Goal: Information Seeking & Learning: Find specific fact

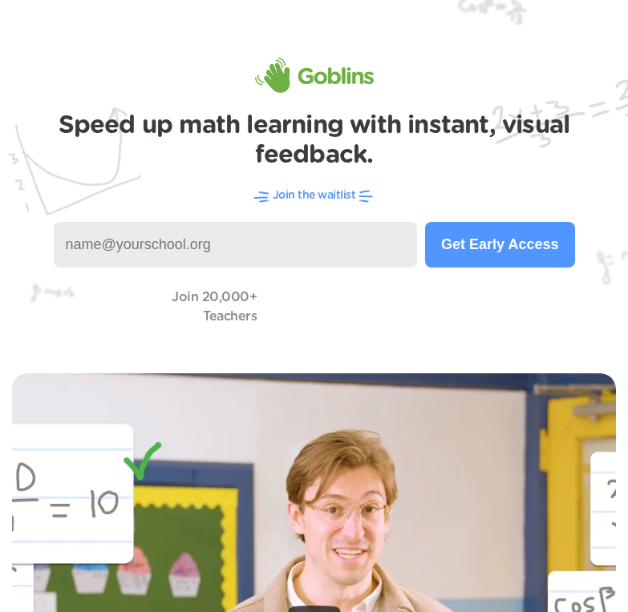
click at [363, 243] on input at bounding box center [236, 245] width 364 height 46
click at [517, 247] on button "Get Early Access" at bounding box center [499, 245] width 149 height 46
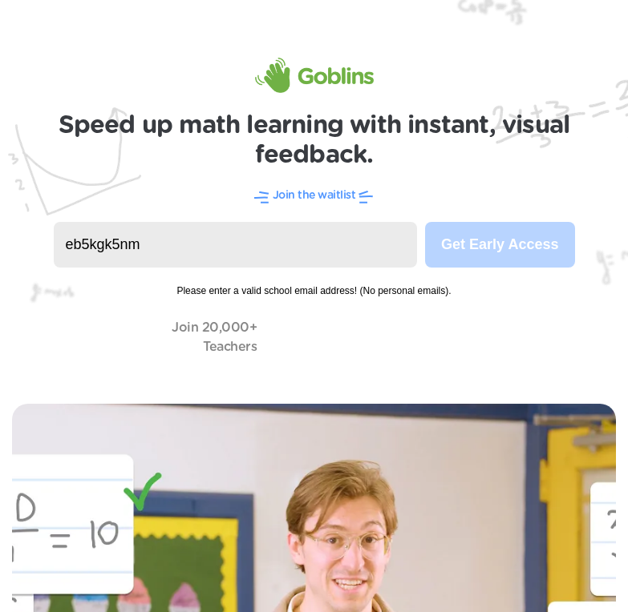
click at [290, 243] on input "eb5kgk5nm" at bounding box center [236, 245] width 364 height 46
click at [325, 224] on input "eb5kgk5nm" at bounding box center [236, 245] width 364 height 46
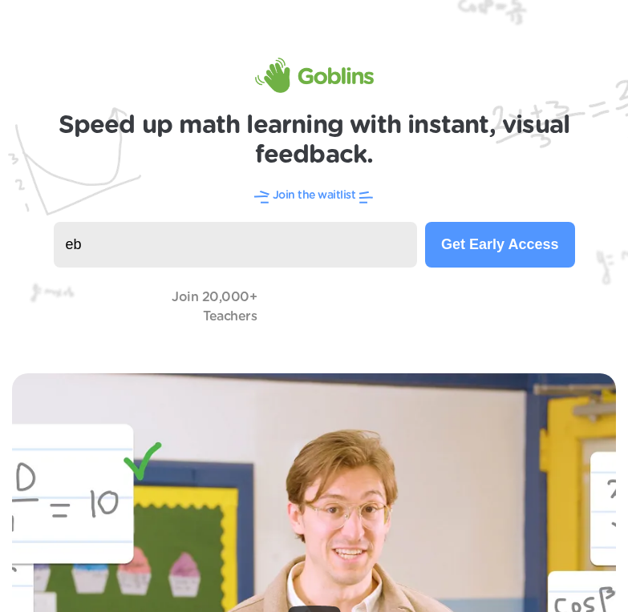
type input "e"
click at [140, 184] on img at bounding box center [314, 180] width 628 height 361
click at [176, 240] on input at bounding box center [236, 245] width 364 height 46
type input "[EMAIL_ADDRESS][DOMAIN_NAME]"
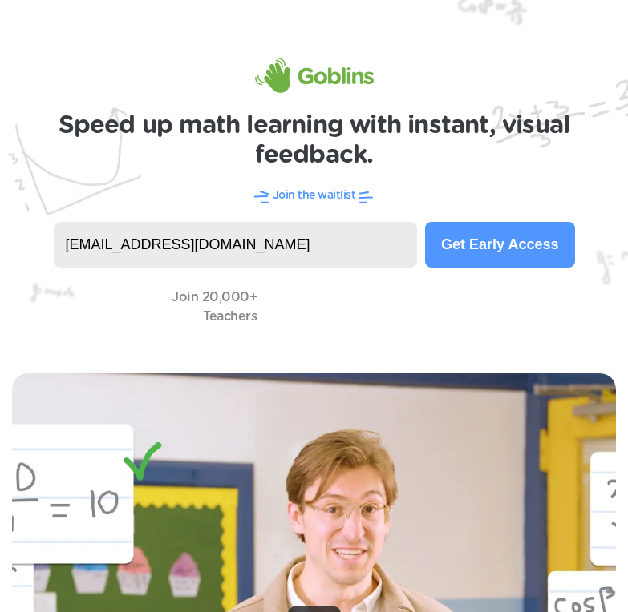
click at [310, 242] on input "[EMAIL_ADDRESS][DOMAIN_NAME]" at bounding box center [236, 245] width 364 height 46
type input "D"
click at [370, 238] on input at bounding box center [236, 245] width 364 height 46
type input "2"
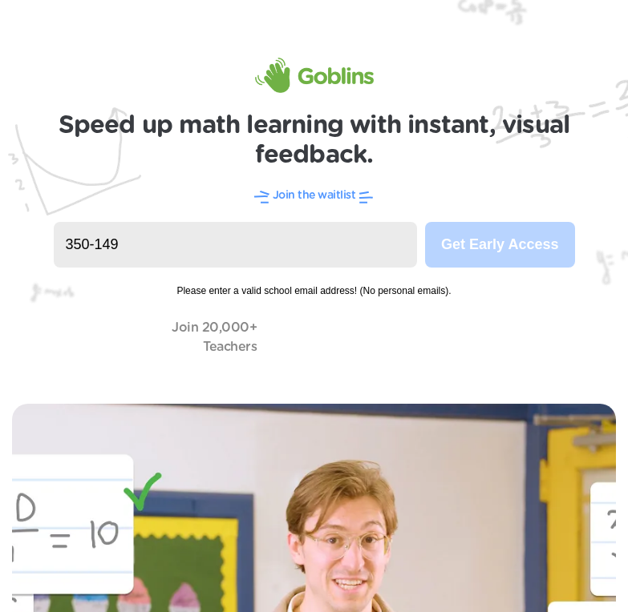
click at [372, 220] on img at bounding box center [314, 196] width 628 height 392
click at [378, 236] on input "350-149" at bounding box center [236, 245] width 364 height 46
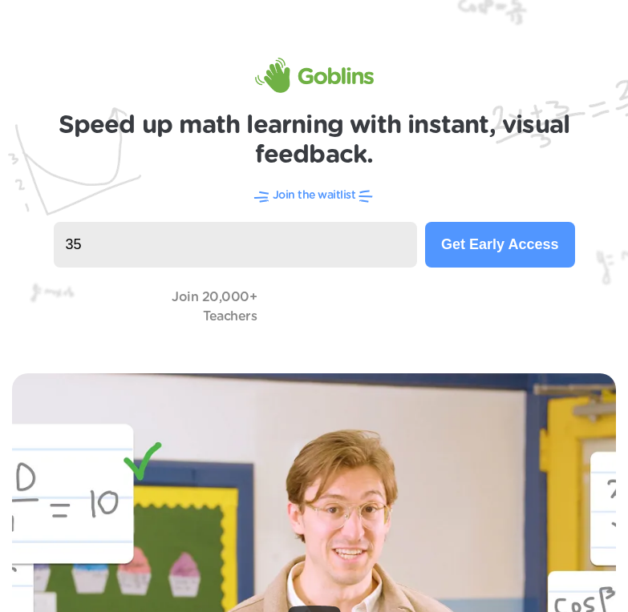
type input "3"
type input "o"
click at [325, 79] on img at bounding box center [314, 75] width 119 height 35
click at [239, 243] on input at bounding box center [236, 245] width 364 height 46
click at [277, 247] on input at bounding box center [236, 245] width 364 height 46
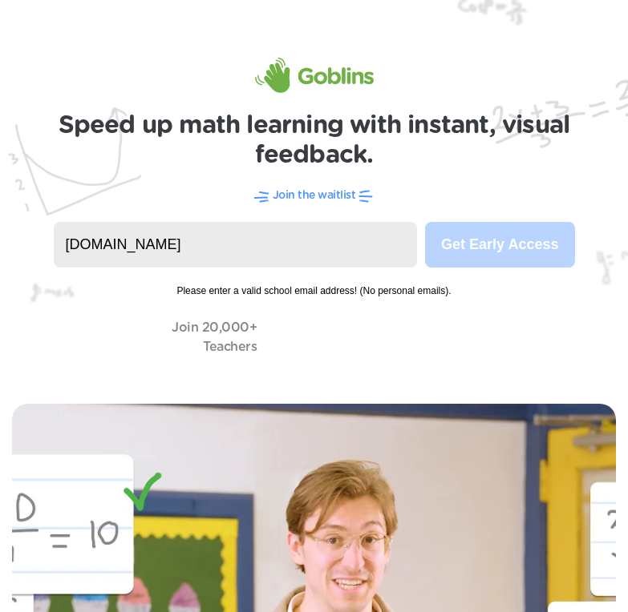
click at [107, 241] on input "[DOMAIN_NAME]" at bounding box center [236, 245] width 364 height 46
click at [108, 244] on input "[DOMAIN_NAME]" at bounding box center [236, 245] width 364 height 46
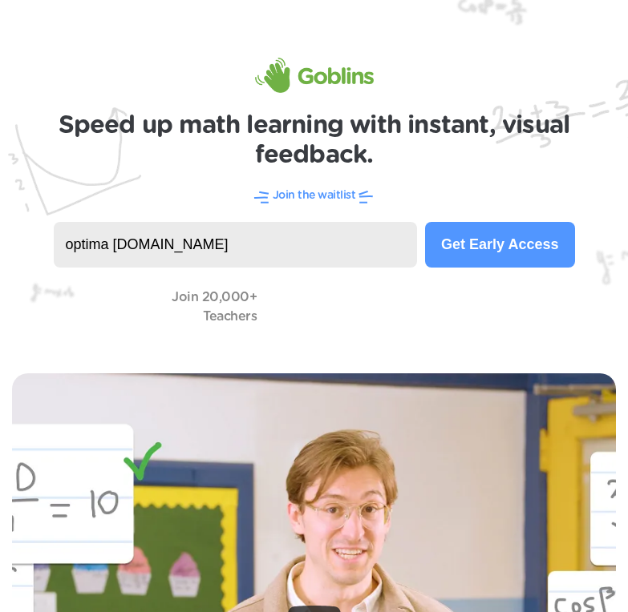
click at [165, 244] on input "optima [DOMAIN_NAME]" at bounding box center [236, 245] width 364 height 46
click at [171, 244] on input "optima [DOMAIN_NAME]" at bounding box center [236, 245] width 364 height 46
click at [165, 244] on input "optima [DOMAIN_NAME]" at bounding box center [236, 245] width 364 height 46
click at [168, 242] on input "optima [DOMAIN_NAME]" at bounding box center [236, 245] width 364 height 46
click at [116, 242] on input "optima classical [DOMAIN_NAME]" at bounding box center [236, 245] width 364 height 46
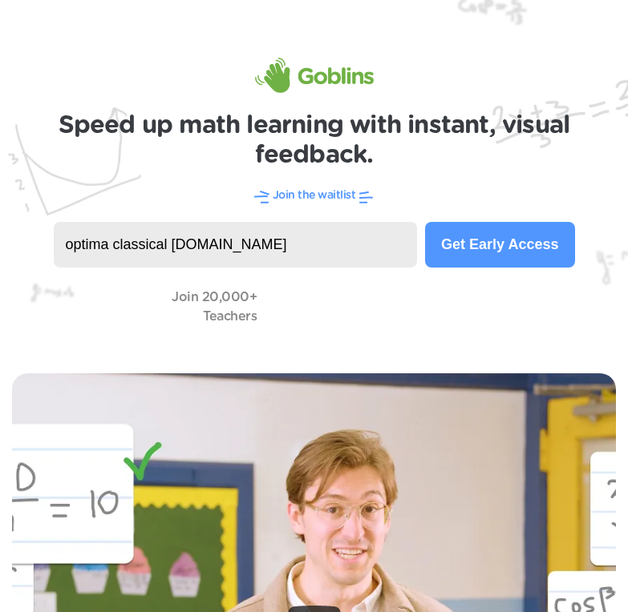
click at [119, 243] on input "optima classical [DOMAIN_NAME]" at bounding box center [236, 245] width 364 height 46
click at [71, 243] on input "optima Classical [DOMAIN_NAME]" at bounding box center [236, 245] width 364 height 46
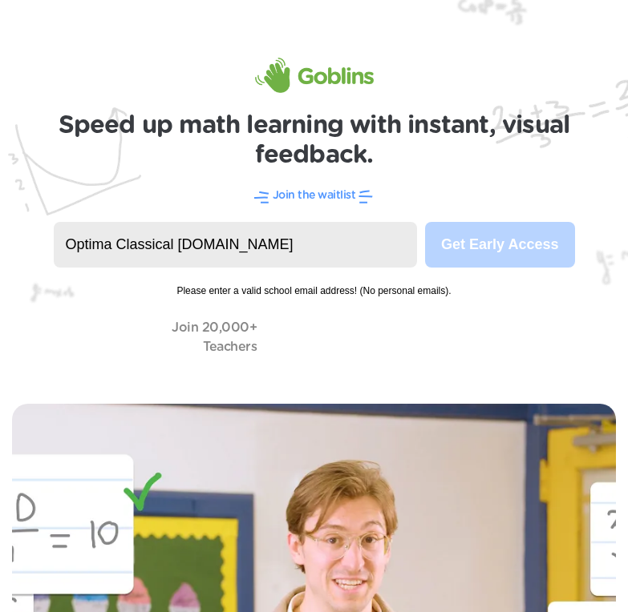
click at [263, 248] on input "Optima Classical [DOMAIN_NAME]" at bounding box center [236, 245] width 364 height 46
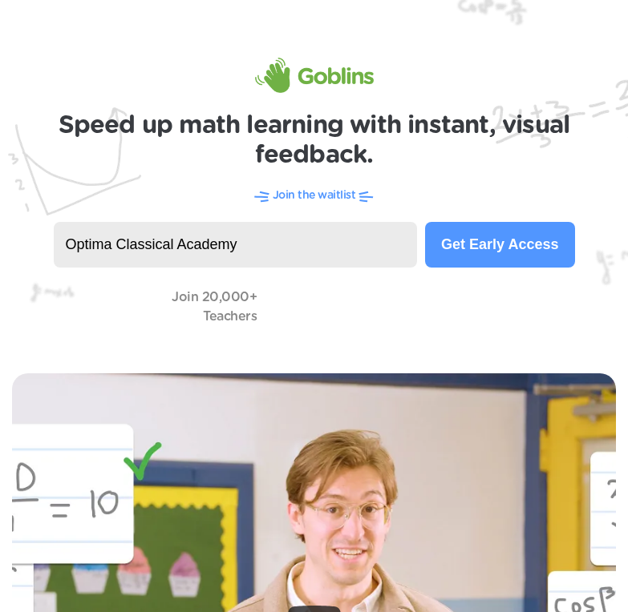
type input "Optima Classical Academy"
